Goal: Task Accomplishment & Management: Complete application form

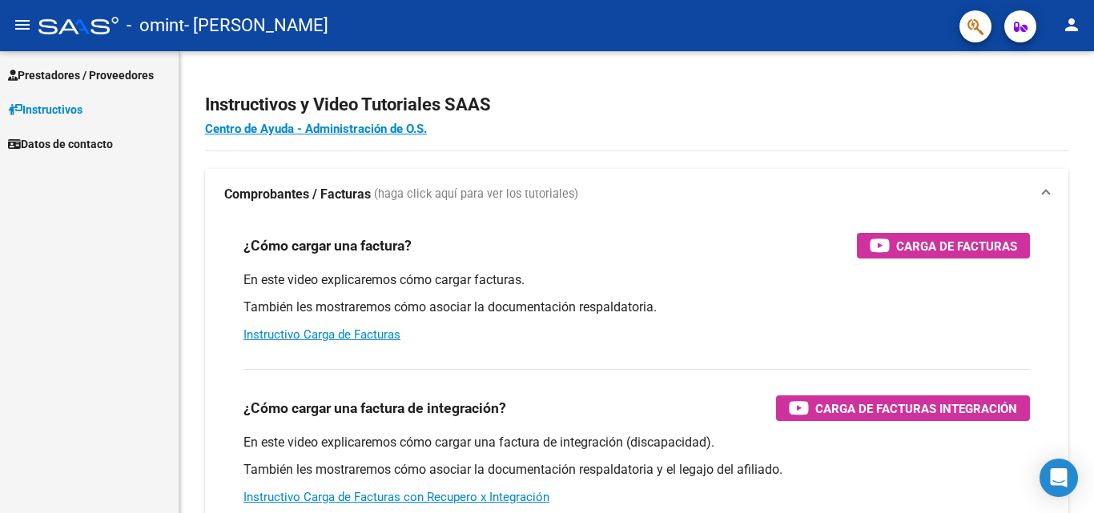
click at [1079, 20] on mat-icon "person" at bounding box center [1071, 24] width 19 height 19
click at [1079, 20] on div at bounding box center [547, 256] width 1094 height 513
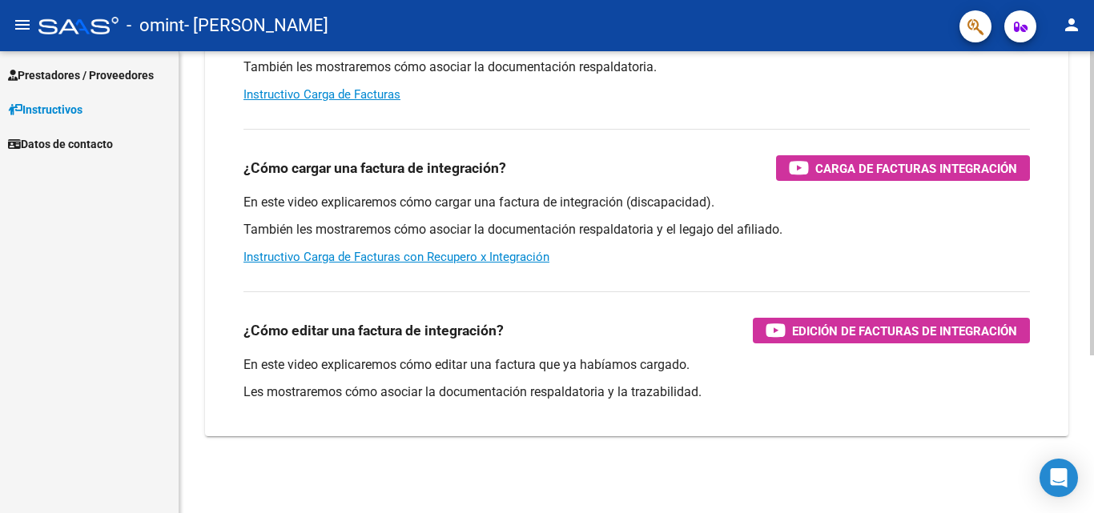
scroll to position [122, 0]
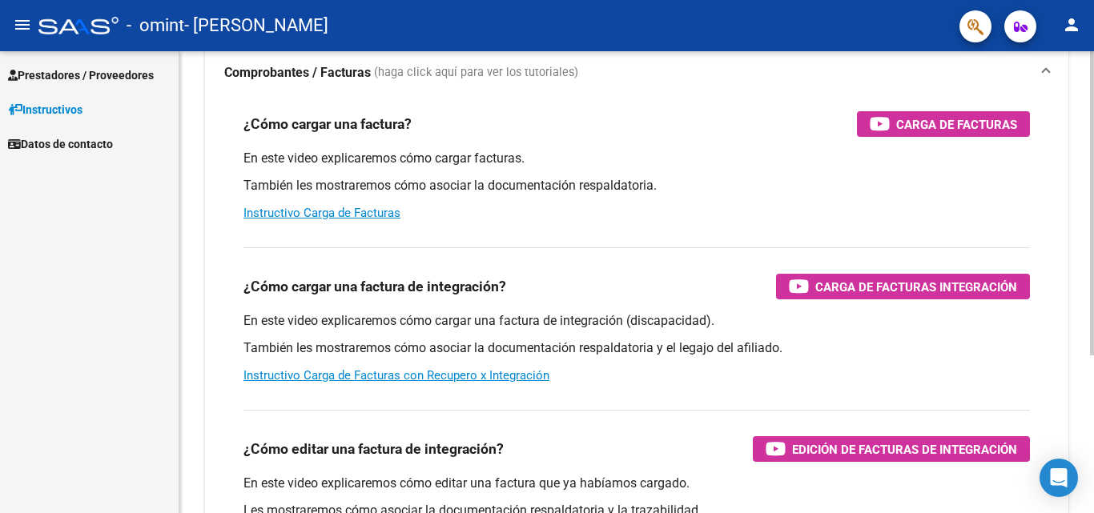
click at [1093, 267] on div at bounding box center [1092, 283] width 4 height 304
click at [467, 378] on link "Instructivo Carga de Facturas con Recupero x Integración" at bounding box center [396, 375] width 306 height 14
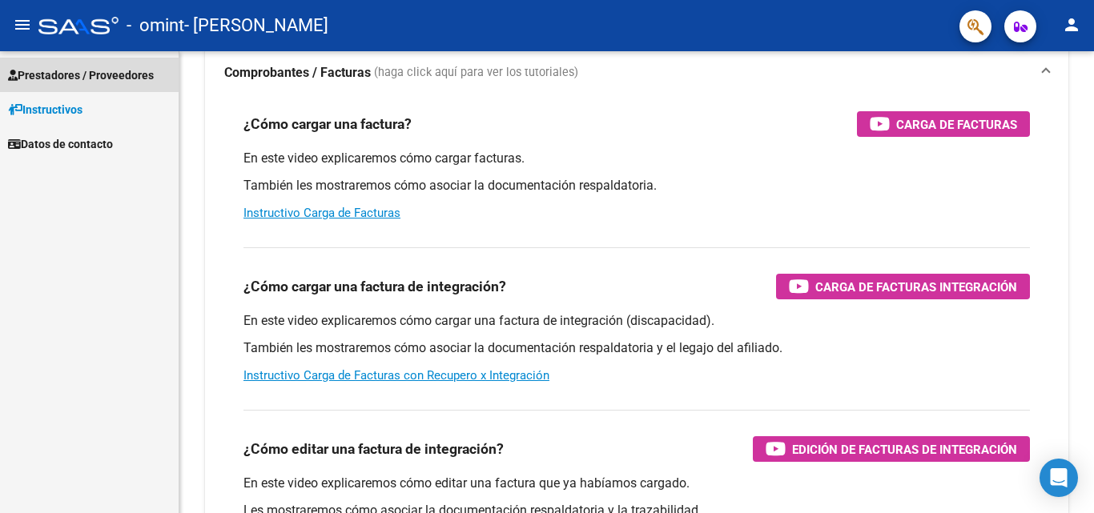
click at [64, 77] on span "Prestadores / Proveedores" at bounding box center [81, 75] width 146 height 18
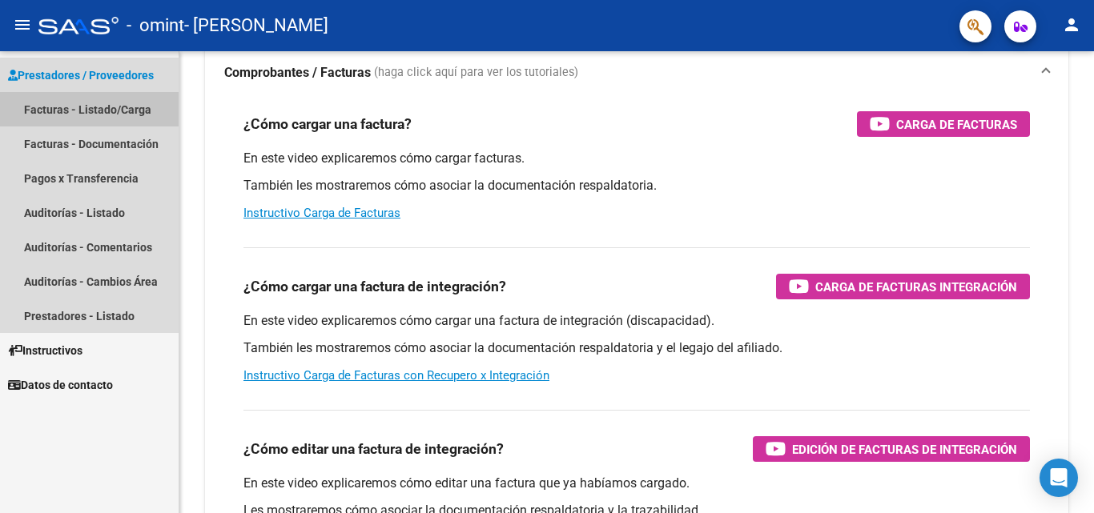
click at [124, 102] on link "Facturas - Listado/Carga" at bounding box center [89, 109] width 179 height 34
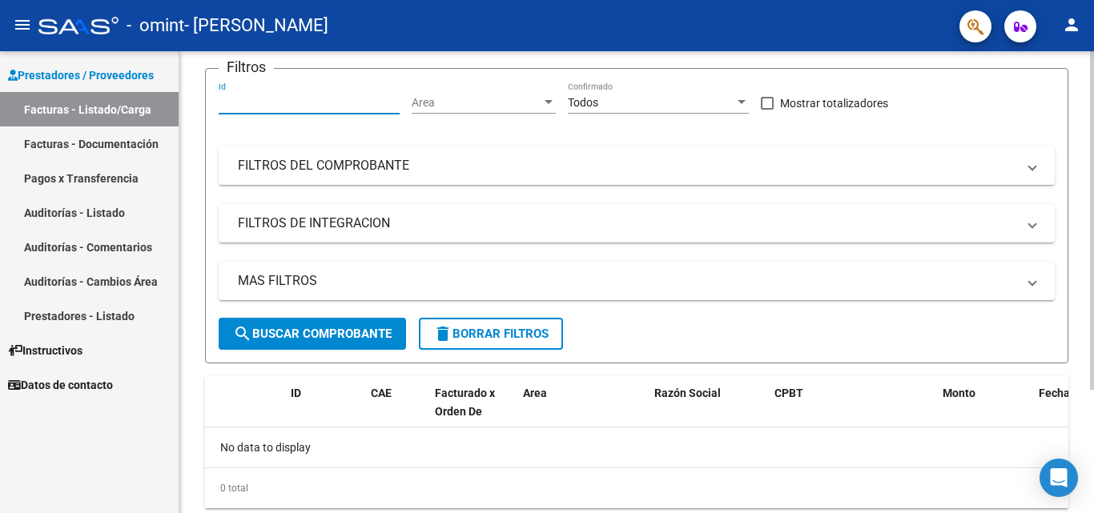
click at [280, 109] on input "Id" at bounding box center [309, 103] width 181 height 14
click at [452, 110] on div "Area Area" at bounding box center [484, 98] width 144 height 32
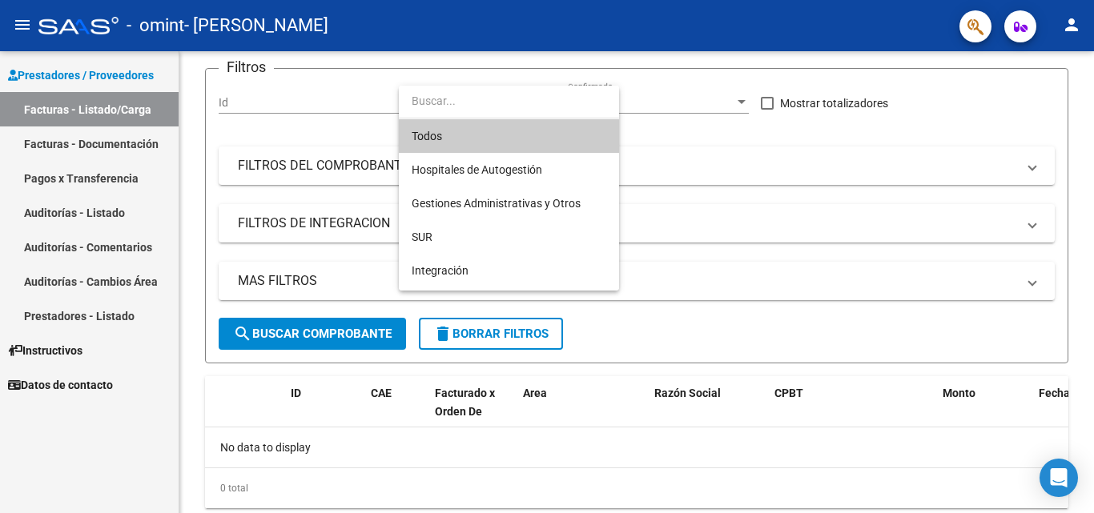
click at [1093, 132] on div at bounding box center [547, 256] width 1094 height 513
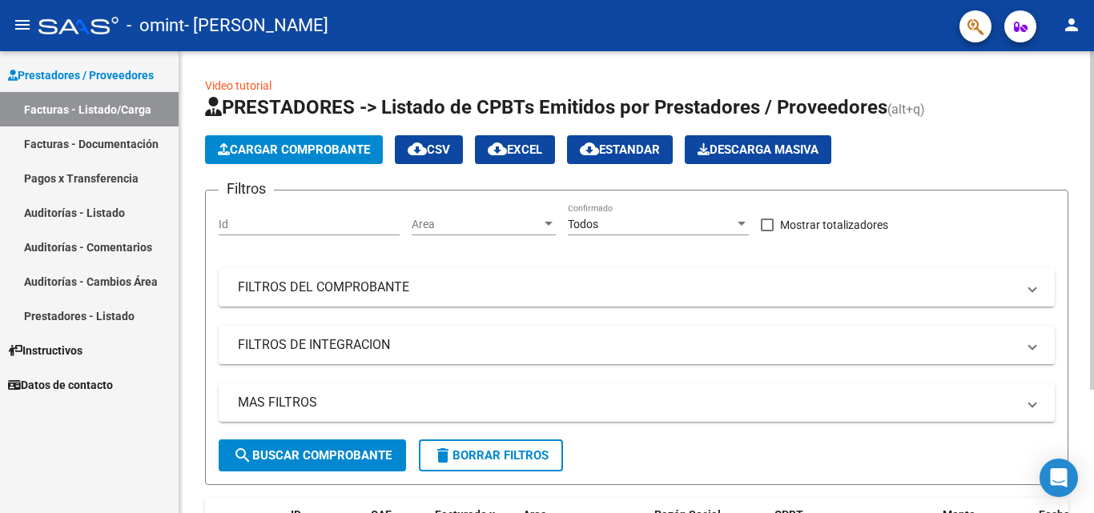
click at [1093, 32] on div "menu - omint - [PERSON_NAME] person Prestadores / Proveedores Facturas - Listad…" at bounding box center [547, 256] width 1094 height 513
click at [275, 150] on span "Cargar Comprobante" at bounding box center [294, 150] width 152 height 14
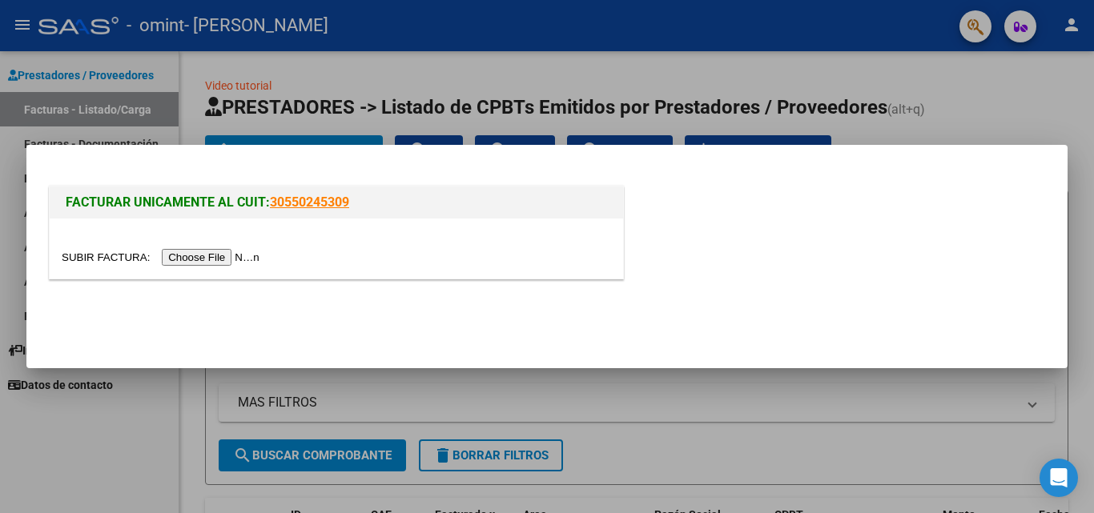
click at [232, 259] on input "file" at bounding box center [163, 257] width 203 height 17
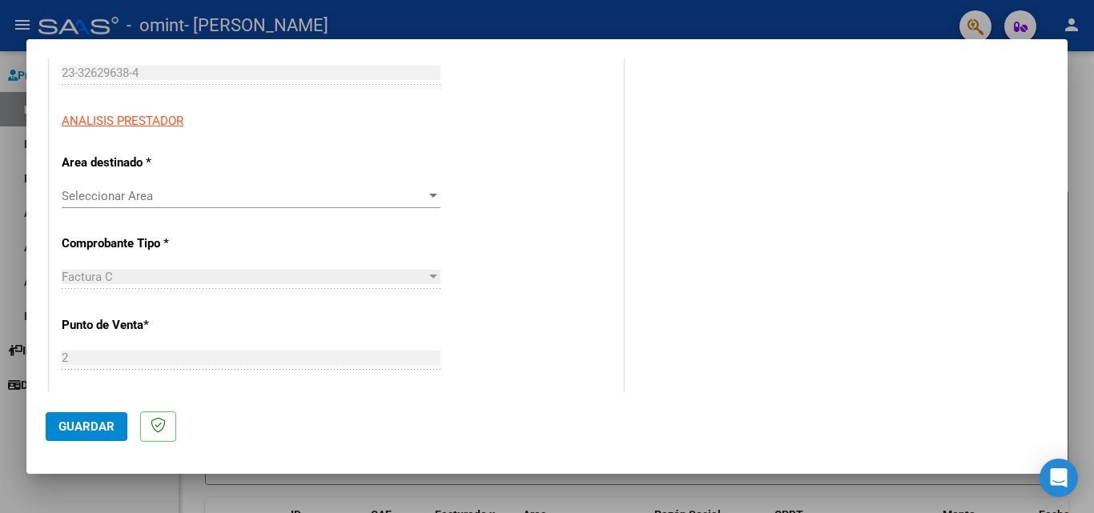
scroll to position [259, 0]
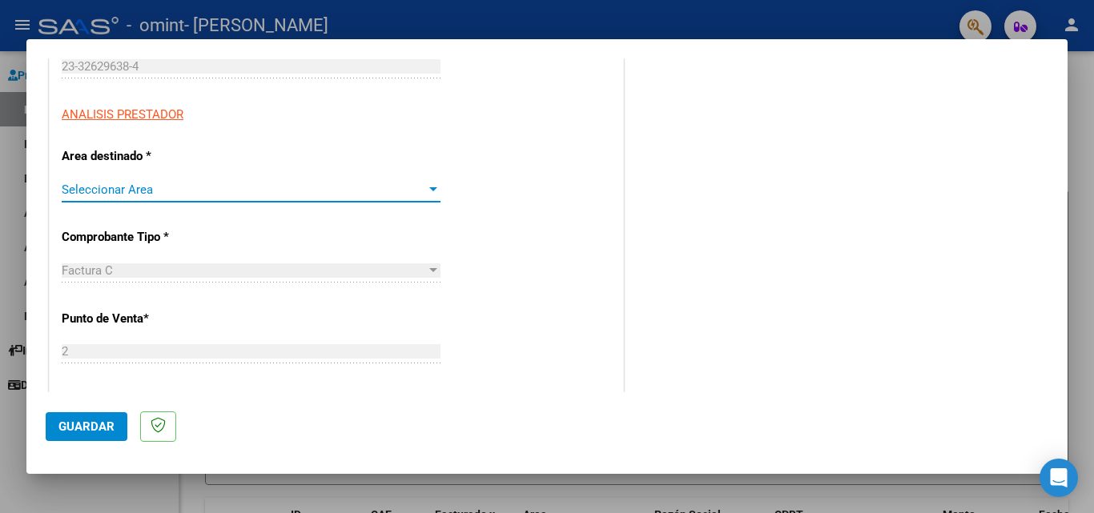
click at [420, 190] on span "Seleccionar Area" at bounding box center [244, 190] width 364 height 14
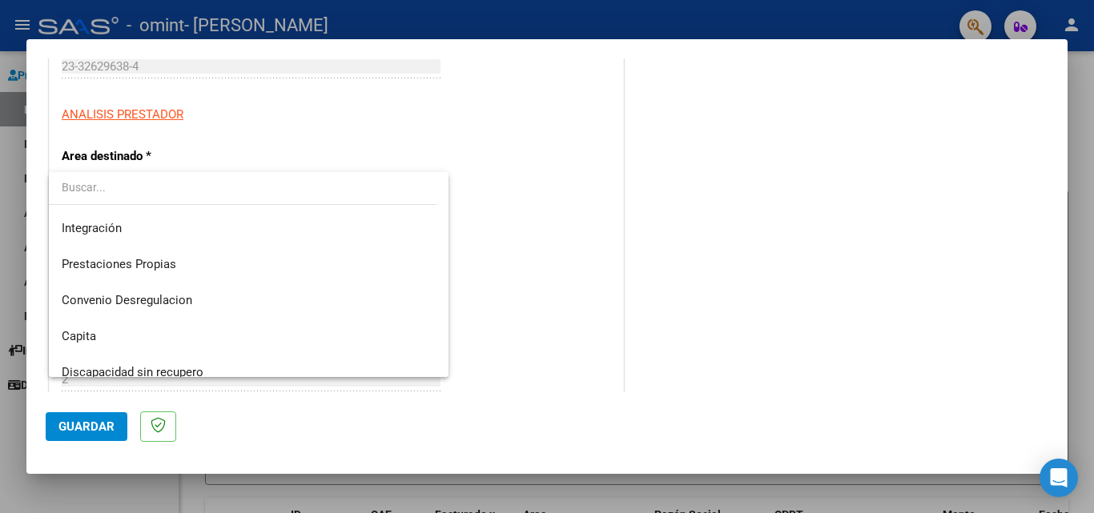
scroll to position [119, 0]
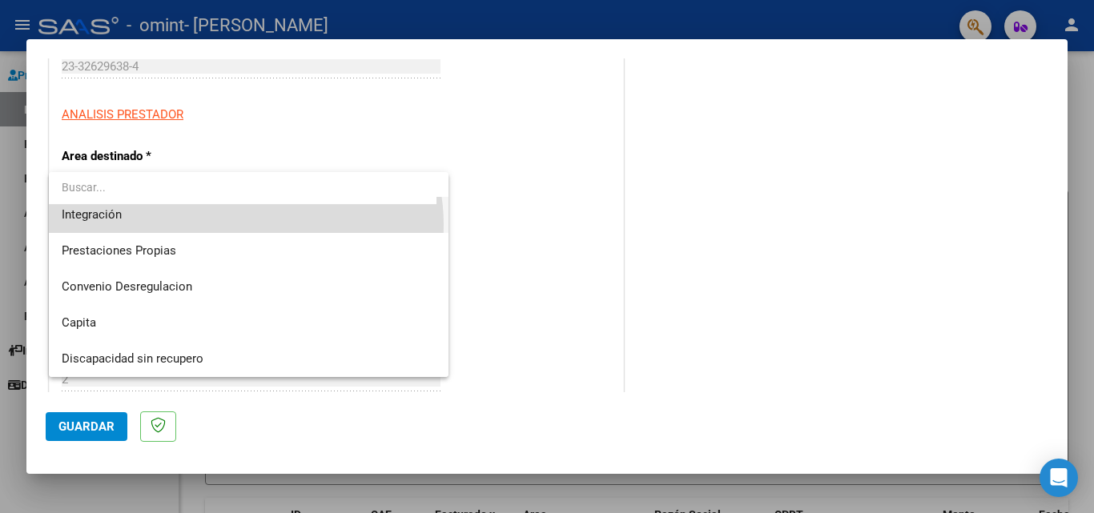
click at [245, 225] on span "Integración" at bounding box center [249, 215] width 374 height 36
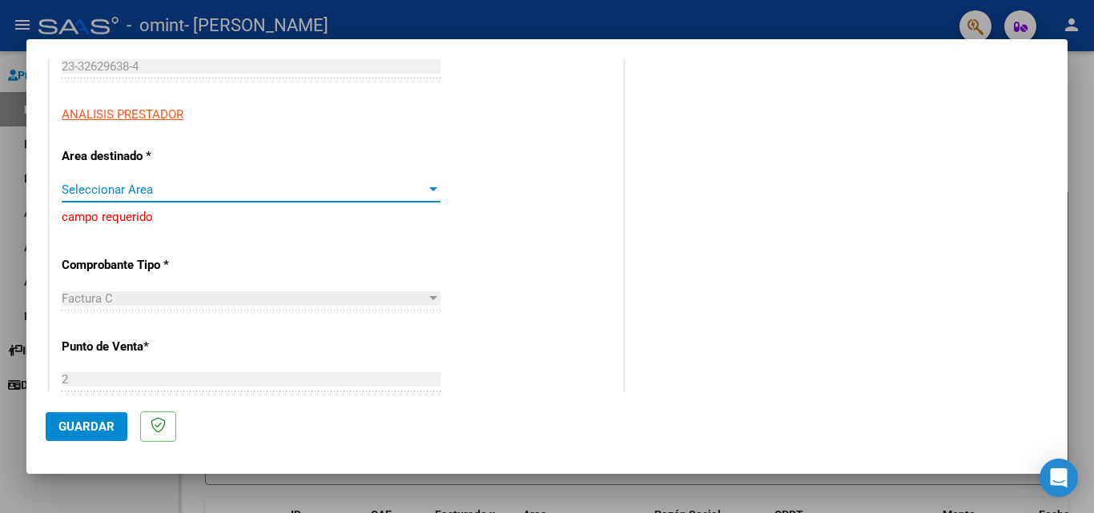
scroll to position [108, 0]
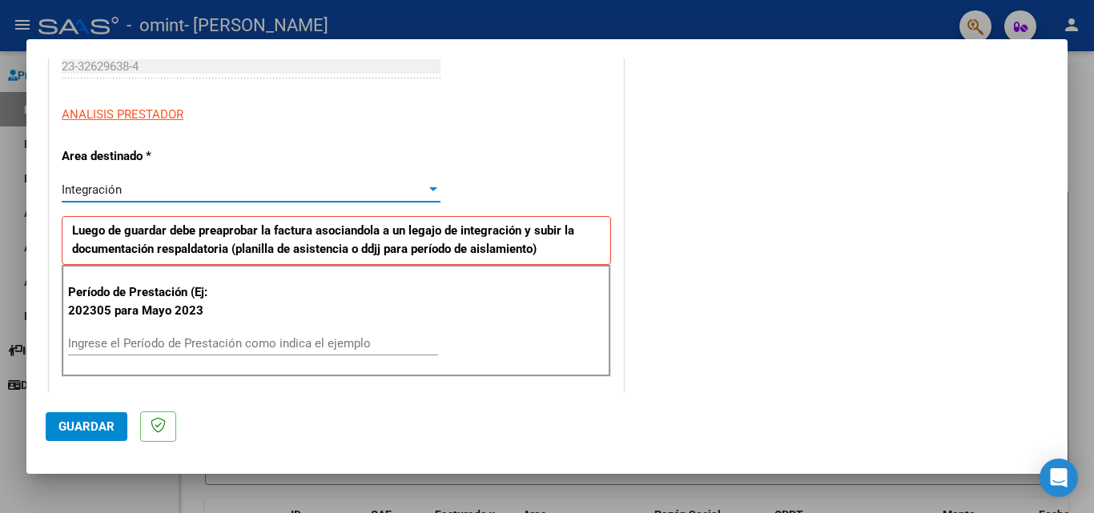
click at [255, 347] on input "Ingrese el Período de Prestación como indica el ejemplo" at bounding box center [253, 343] width 370 height 14
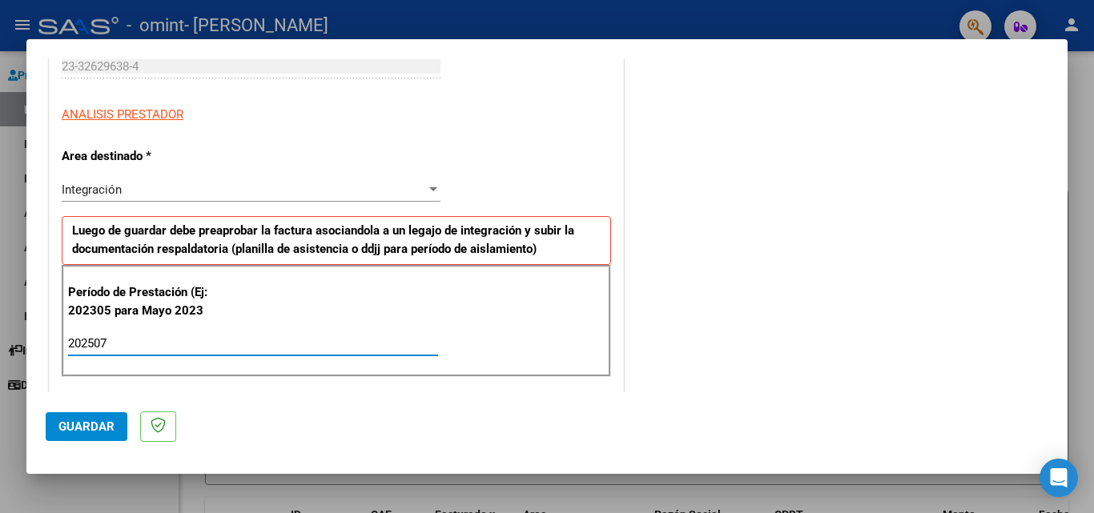
type input "202507"
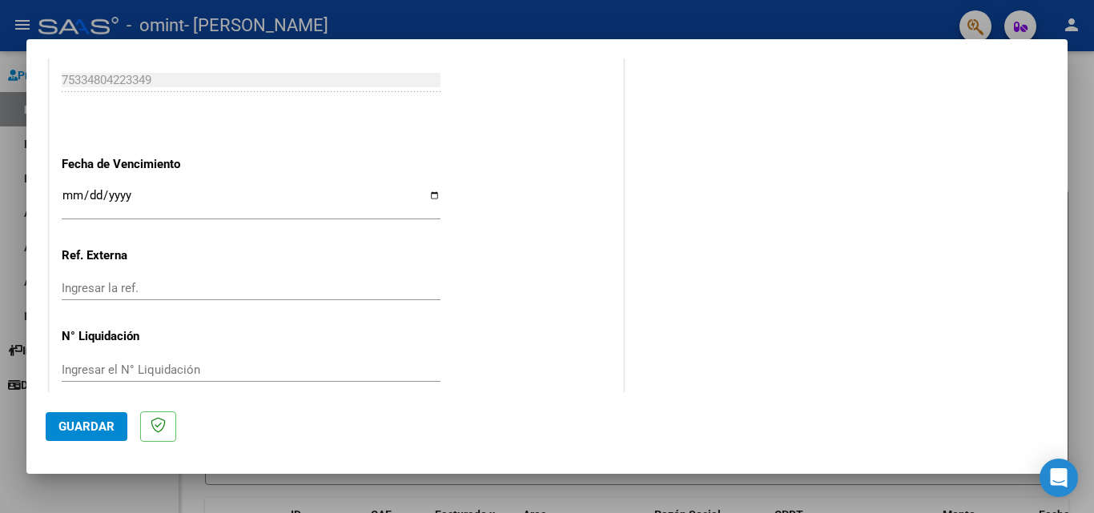
scroll to position [1045, 0]
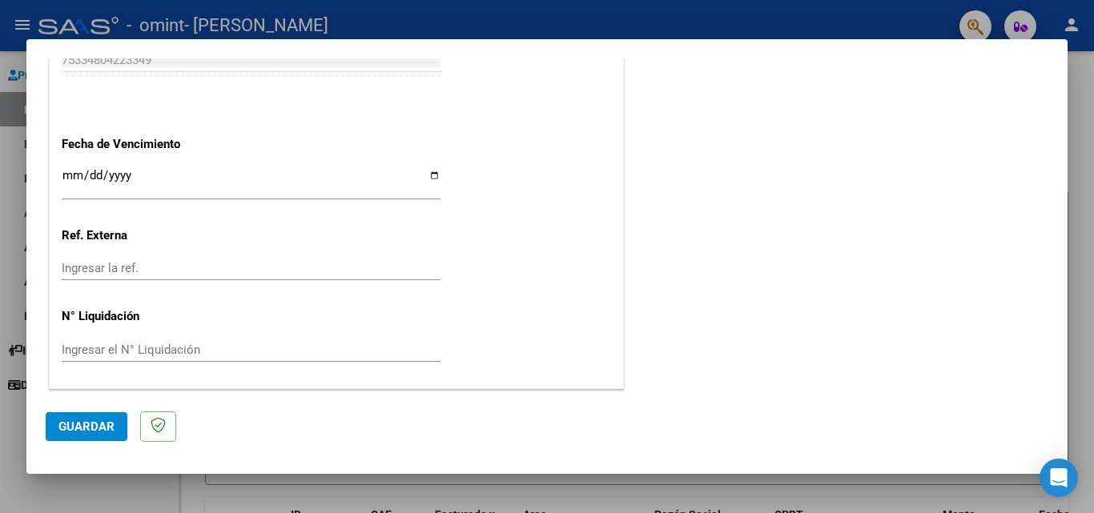
click at [427, 176] on input "Ingresar la fecha" at bounding box center [251, 182] width 379 height 26
click at [428, 174] on input "Ingresar la fecha" at bounding box center [251, 182] width 379 height 26
type input "[DATE]"
click at [64, 423] on span "Guardar" at bounding box center [86, 427] width 56 height 14
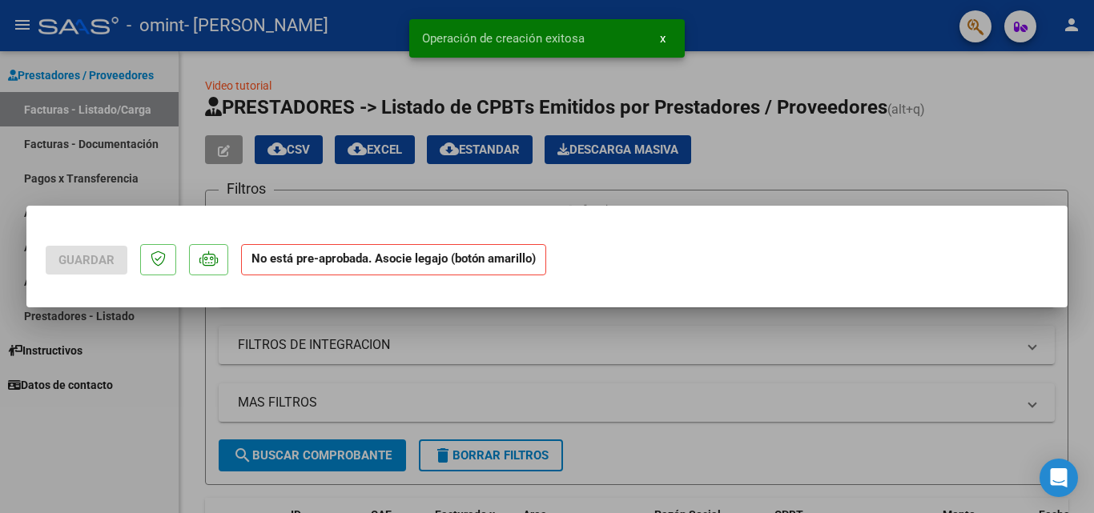
scroll to position [0, 0]
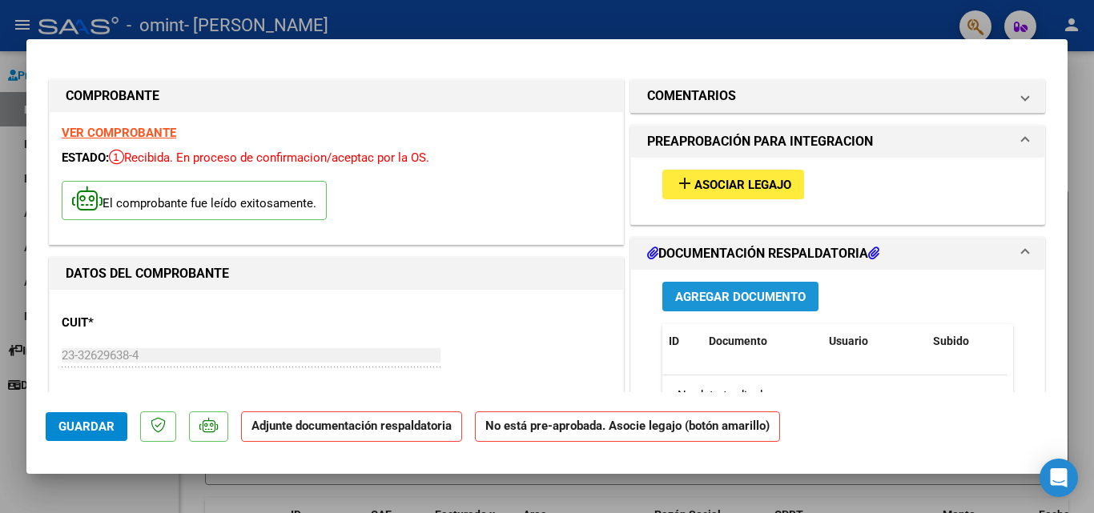
click at [732, 297] on span "Agregar Documento" at bounding box center [740, 297] width 131 height 14
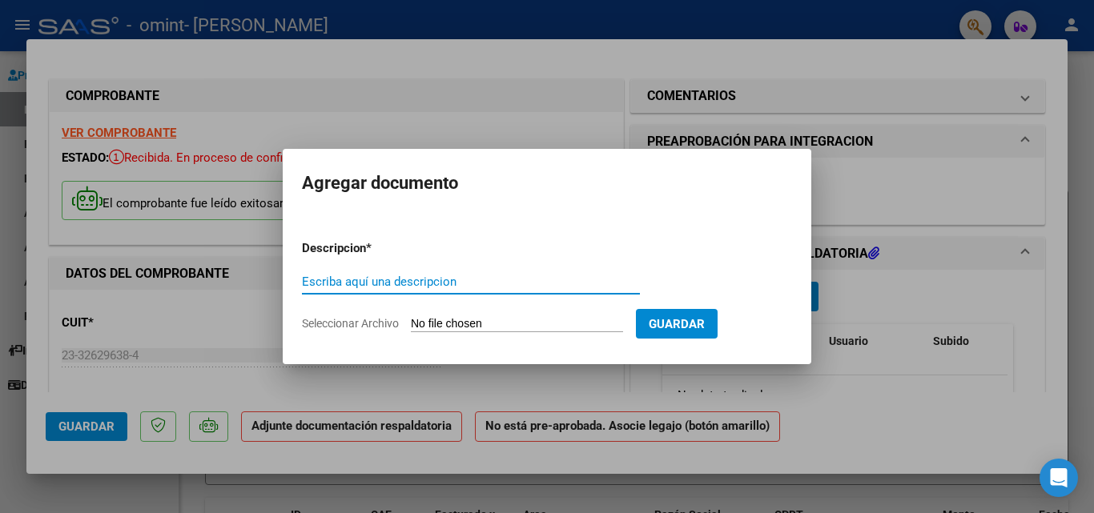
click at [520, 280] on input "Escriba aquí una descripcion" at bounding box center [471, 282] width 338 height 14
type input "p"
type input "Planilla asistencia [DATE]"
click at [537, 122] on div at bounding box center [547, 256] width 1094 height 513
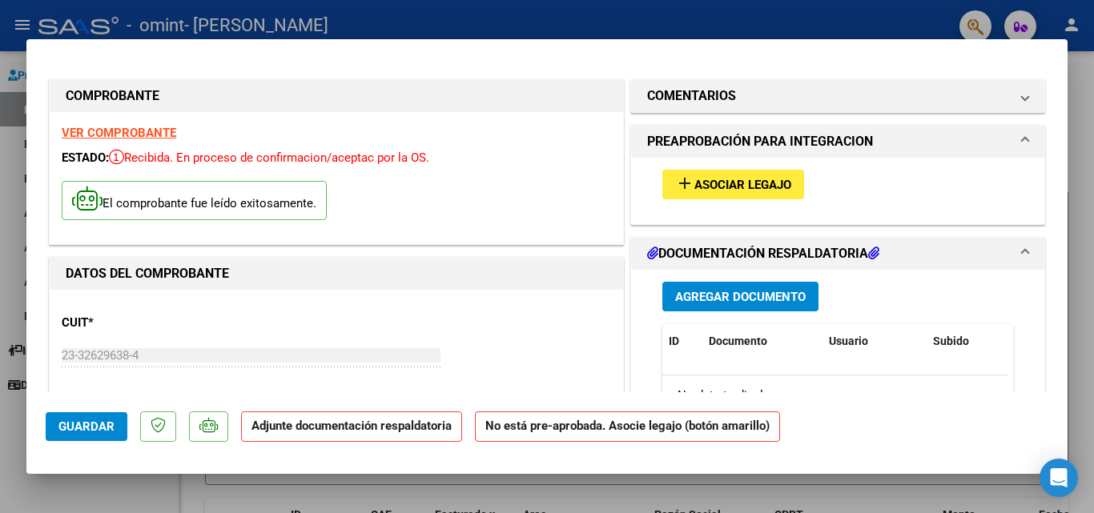
click at [729, 186] on span "Asociar Legajo" at bounding box center [742, 185] width 97 height 14
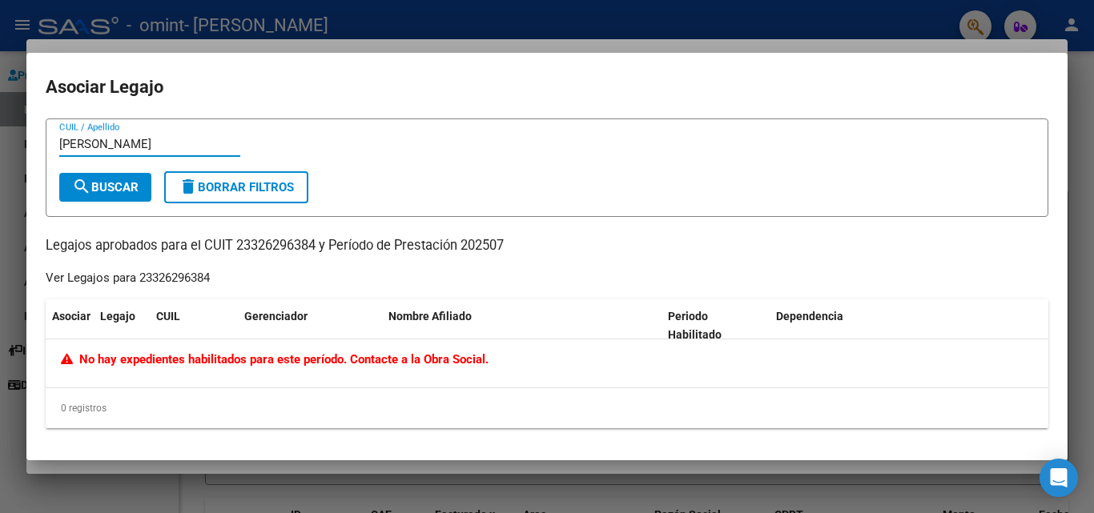
type input "[PERSON_NAME]"
click at [90, 195] on mat-icon "search" at bounding box center [81, 186] width 19 height 19
click at [126, 139] on input "[PERSON_NAME]" at bounding box center [149, 144] width 181 height 14
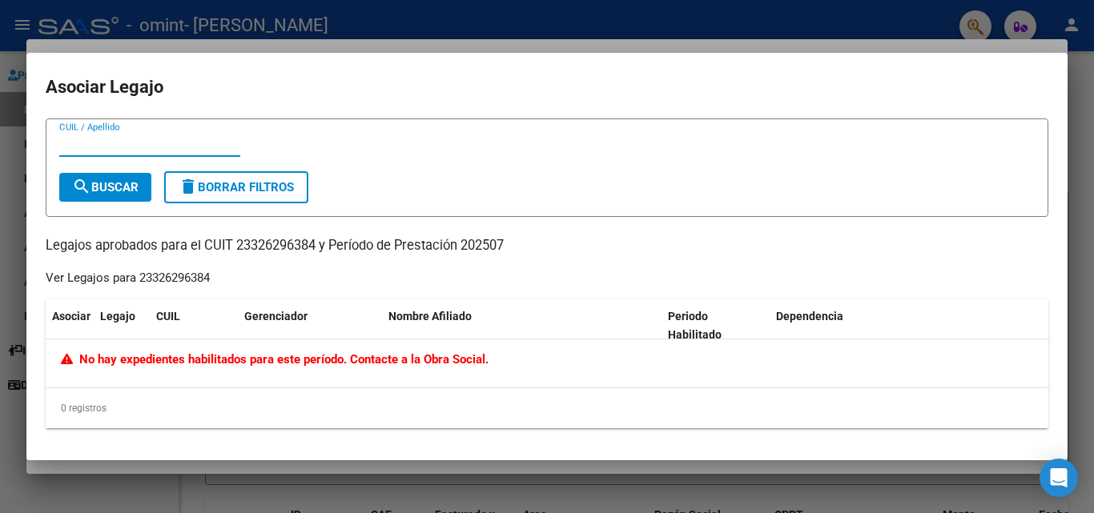
click at [181, 147] on input "CUIL / Apellido" at bounding box center [149, 144] width 181 height 14
click at [525, 22] on div at bounding box center [547, 256] width 1094 height 513
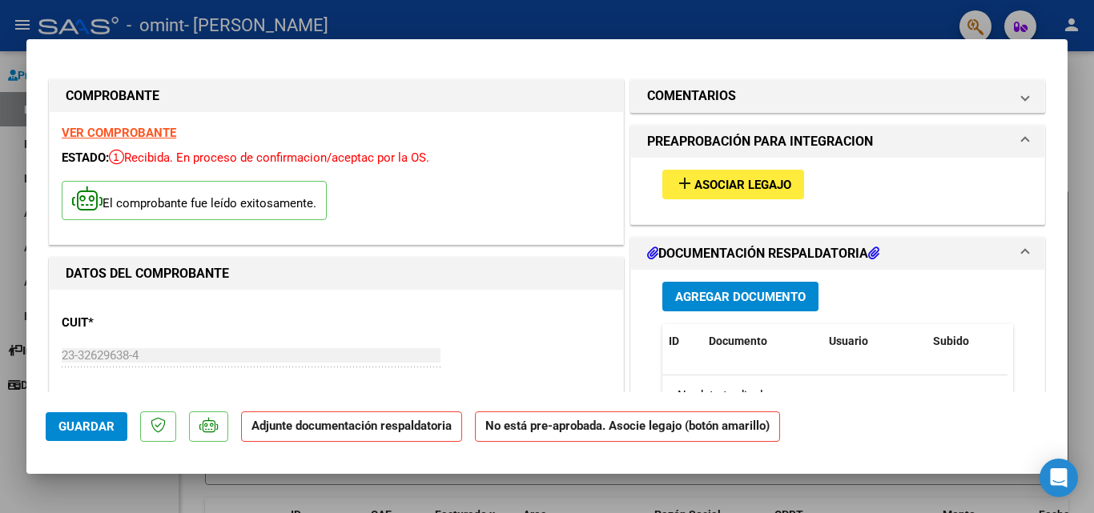
click at [752, 178] on span "Asociar Legajo" at bounding box center [742, 185] width 97 height 14
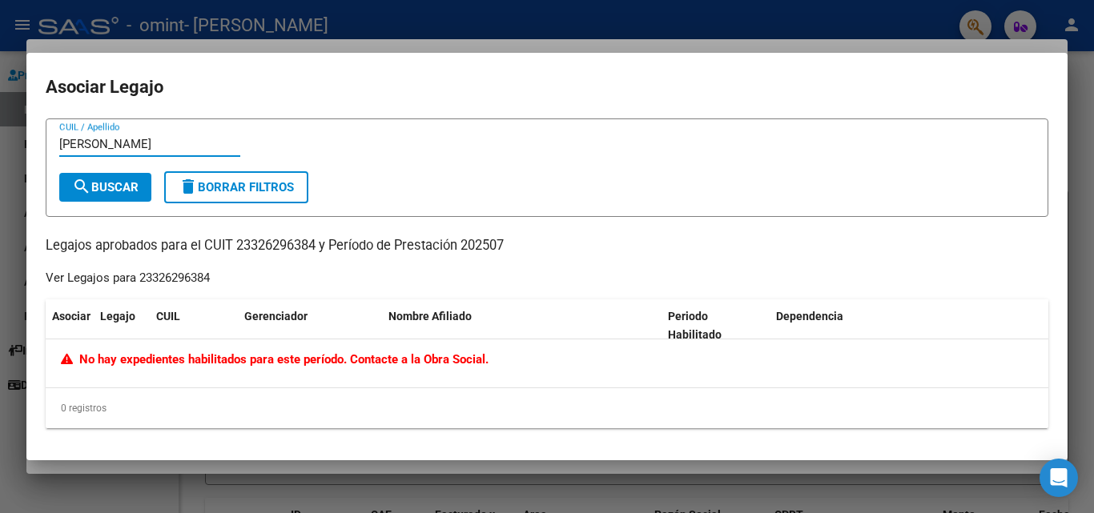
click at [189, 148] on input "[PERSON_NAME]" at bounding box center [149, 144] width 181 height 14
type input "k"
type input "20589779666"
click at [115, 190] on span "search Buscar" at bounding box center [105, 187] width 66 height 14
click at [812, 9] on div at bounding box center [547, 256] width 1094 height 513
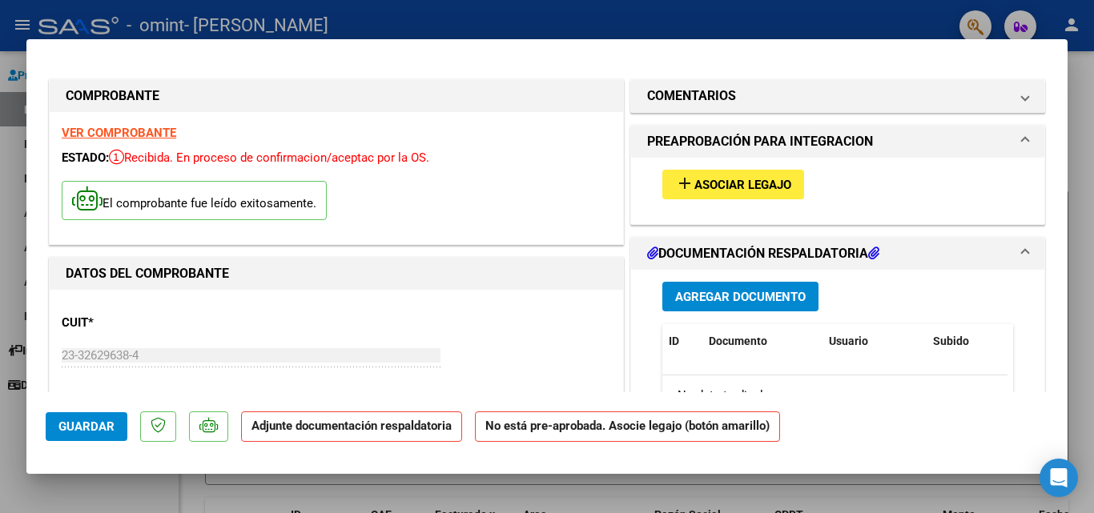
click at [665, 442] on strong "No está pre-aprobada. Asocie legajo (botón amarillo)" at bounding box center [627, 427] width 305 height 31
click at [706, 299] on span "Agregar Documento" at bounding box center [740, 297] width 131 height 14
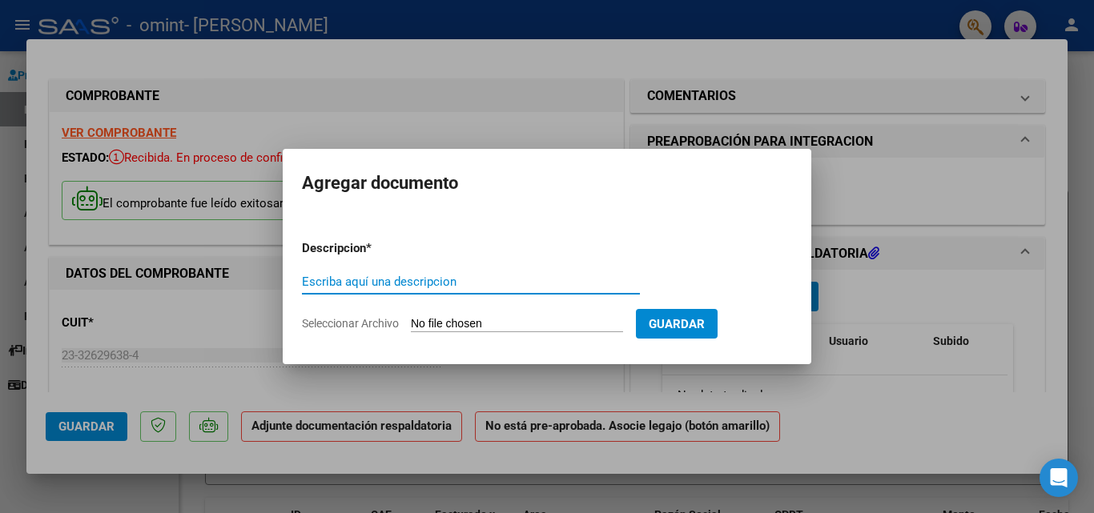
click at [467, 279] on input "Escriba aquí una descripcion" at bounding box center [471, 282] width 338 height 14
type input "PLANILLA ASISTENCIA [DATE]"
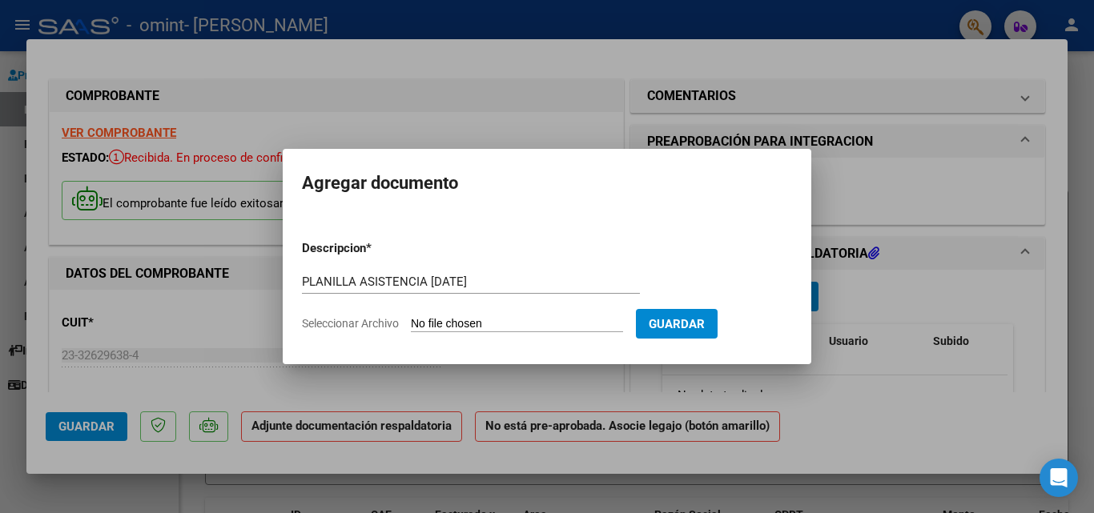
click at [471, 317] on input "Seleccionar Archivo" at bounding box center [517, 324] width 212 height 15
type input "C:\fakepath\[PERSON_NAME] Asistencia Julio .pdf"
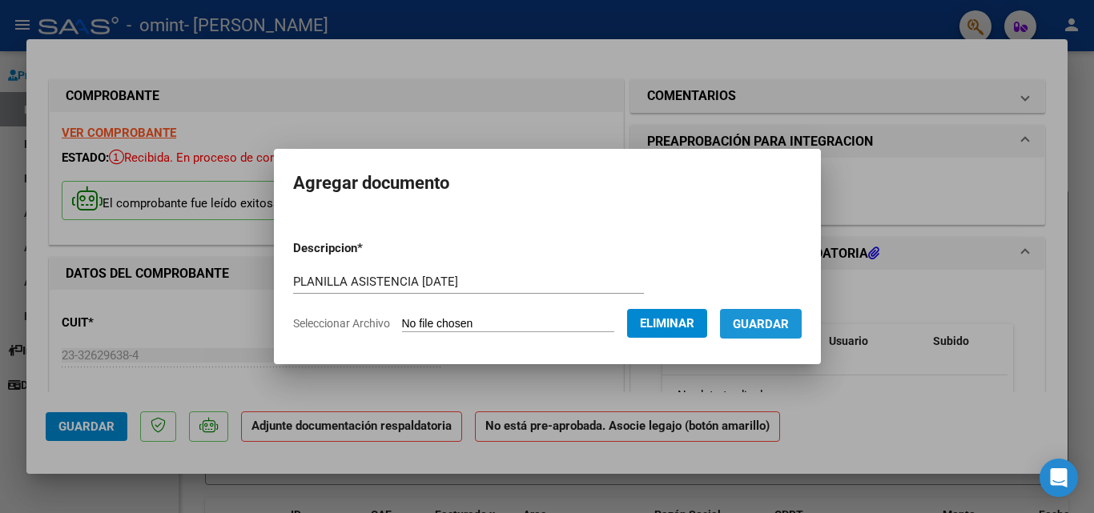
click at [769, 321] on span "Guardar" at bounding box center [761, 324] width 56 height 14
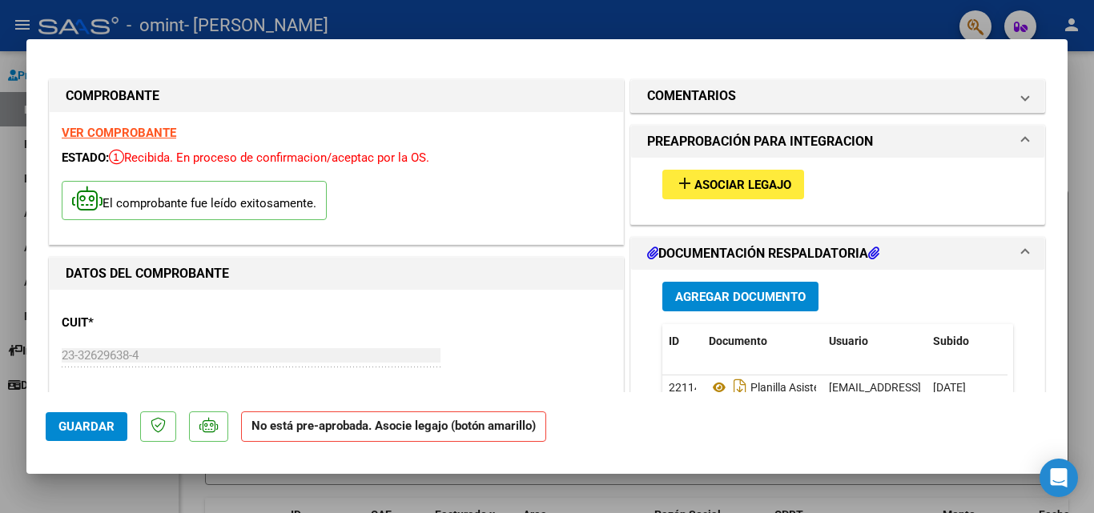
click at [1022, 142] on span at bounding box center [1025, 141] width 6 height 19
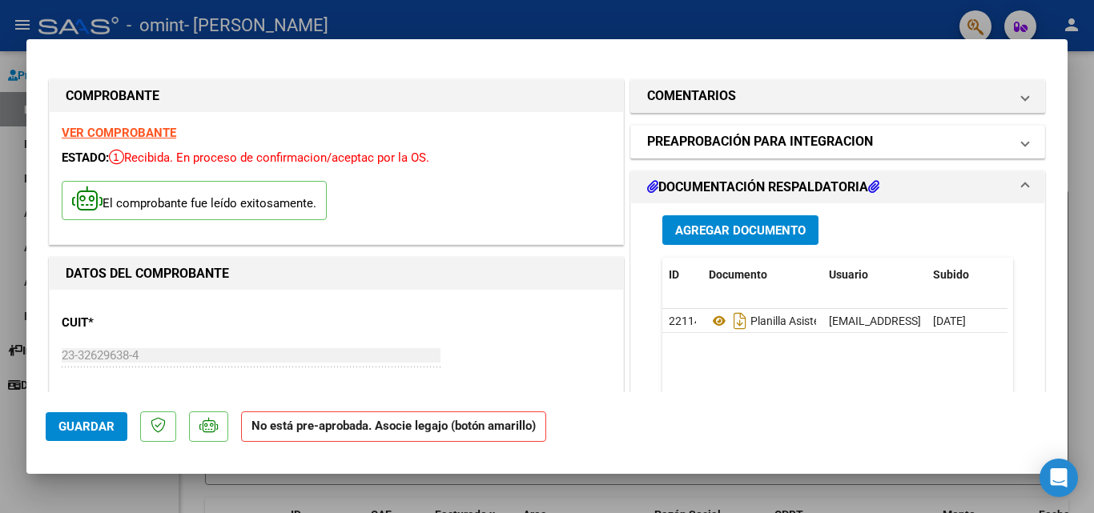
click at [1022, 142] on span at bounding box center [1025, 141] width 6 height 19
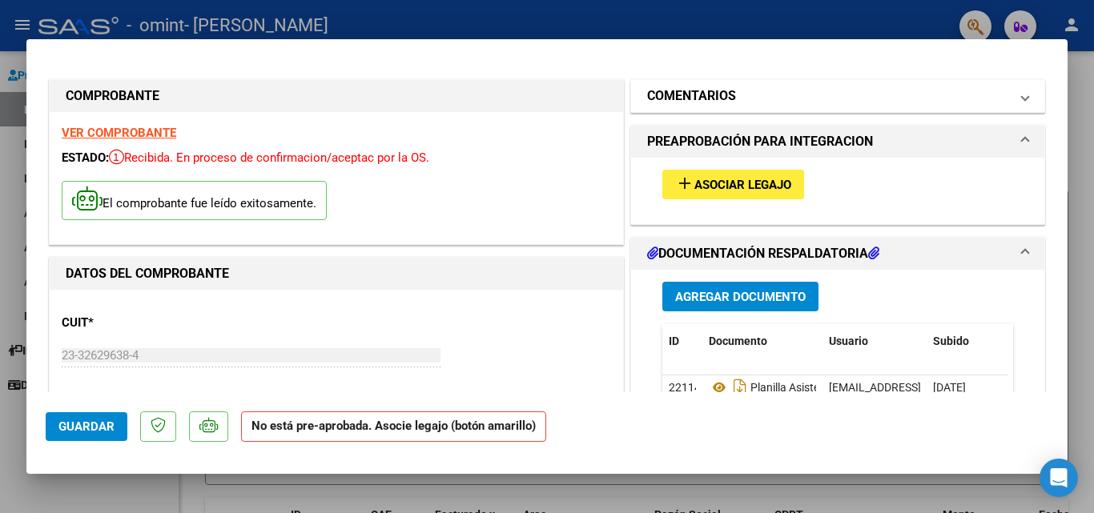
click at [1022, 100] on span at bounding box center [1025, 95] width 6 height 19
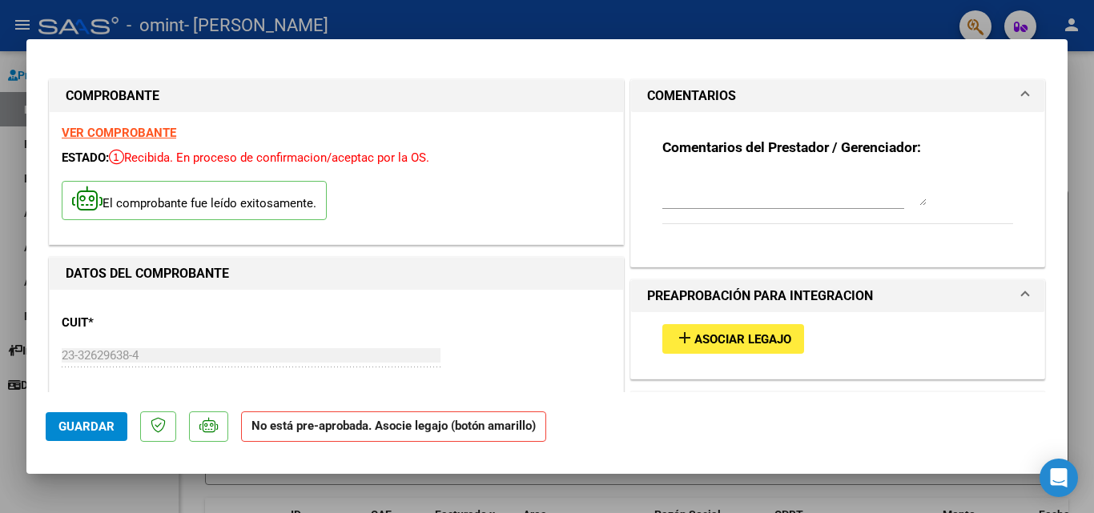
click at [1022, 100] on span at bounding box center [1025, 95] width 6 height 19
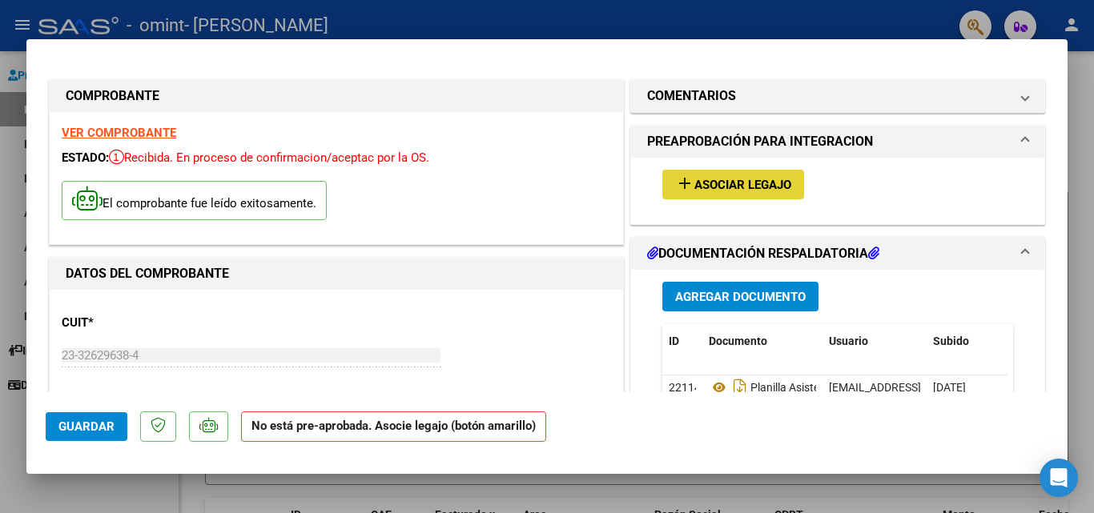
click at [777, 183] on span "Asociar Legajo" at bounding box center [742, 185] width 97 height 14
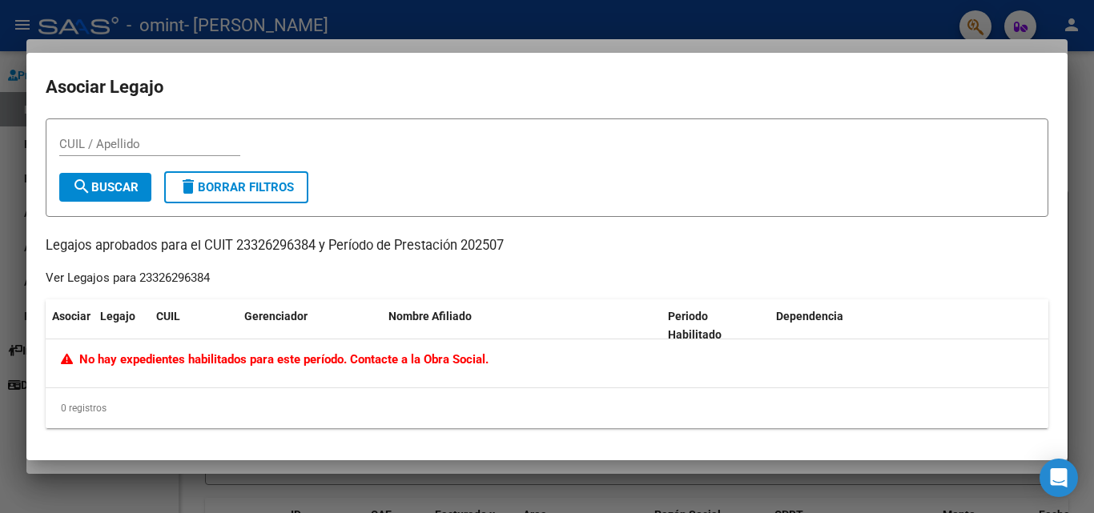
click at [815, 40] on div at bounding box center [547, 256] width 1094 height 513
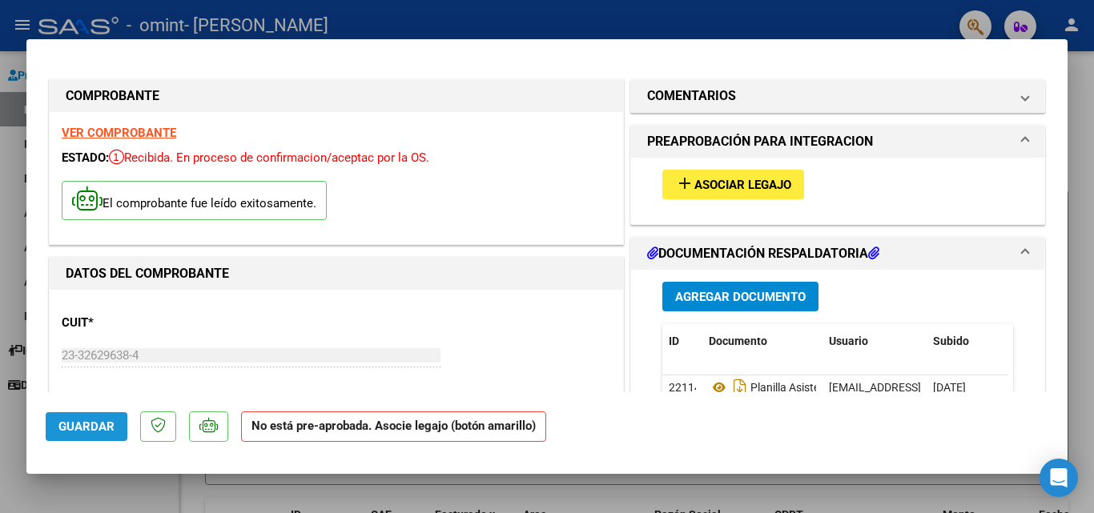
click at [99, 429] on span "Guardar" at bounding box center [86, 427] width 56 height 14
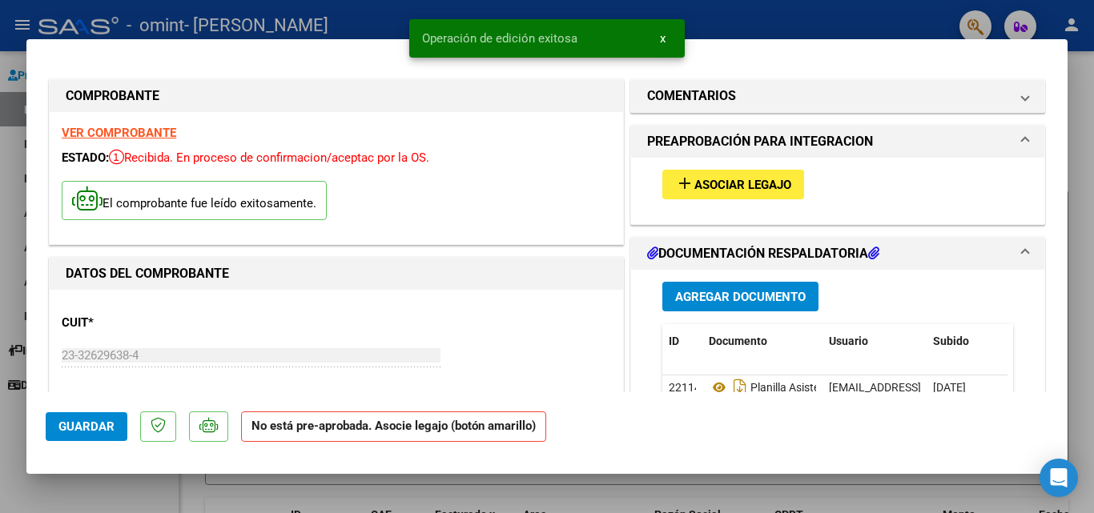
scroll to position [1057, 0]
